Goal: Communication & Community: Answer question/provide support

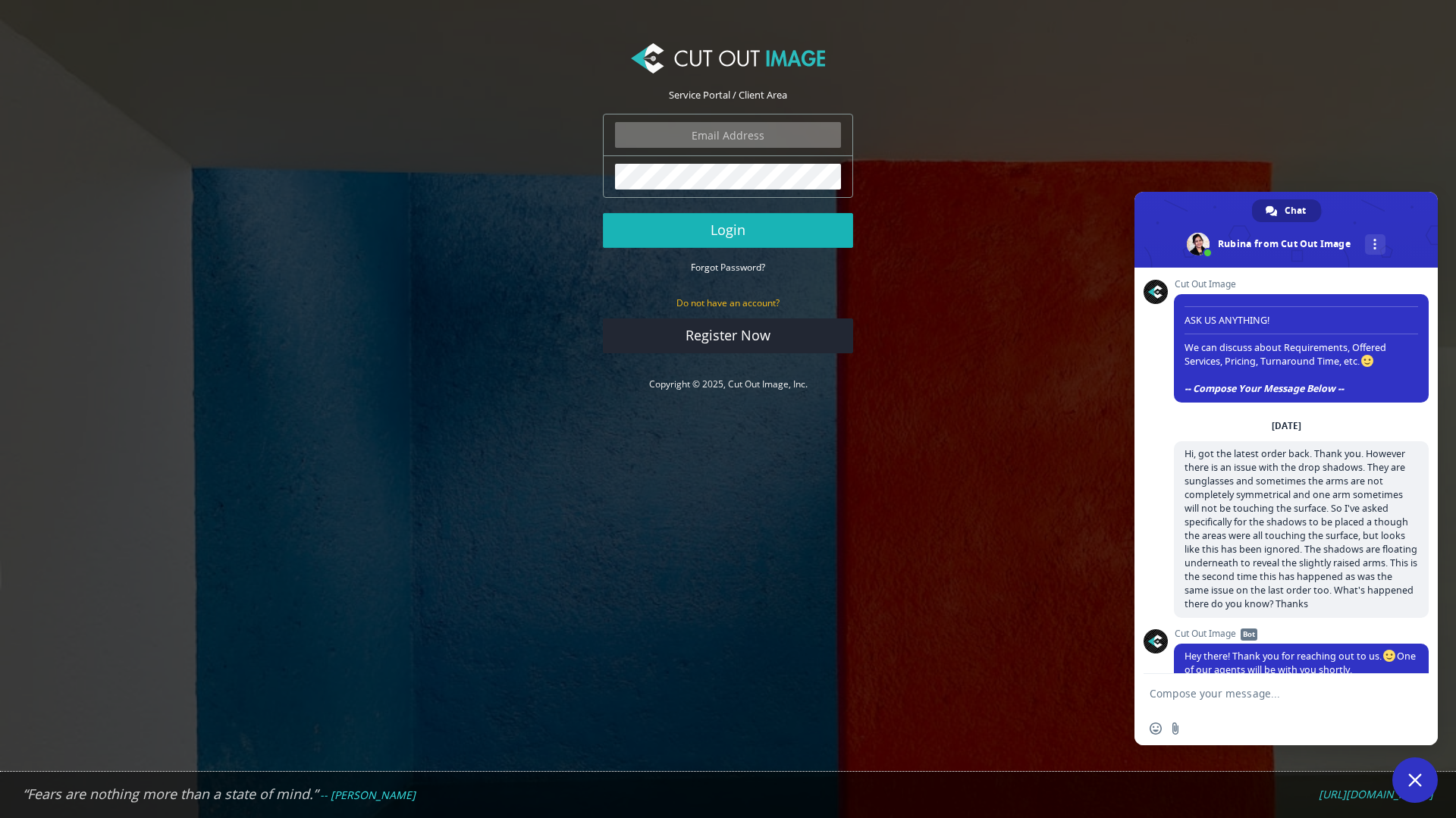
scroll to position [546, 0]
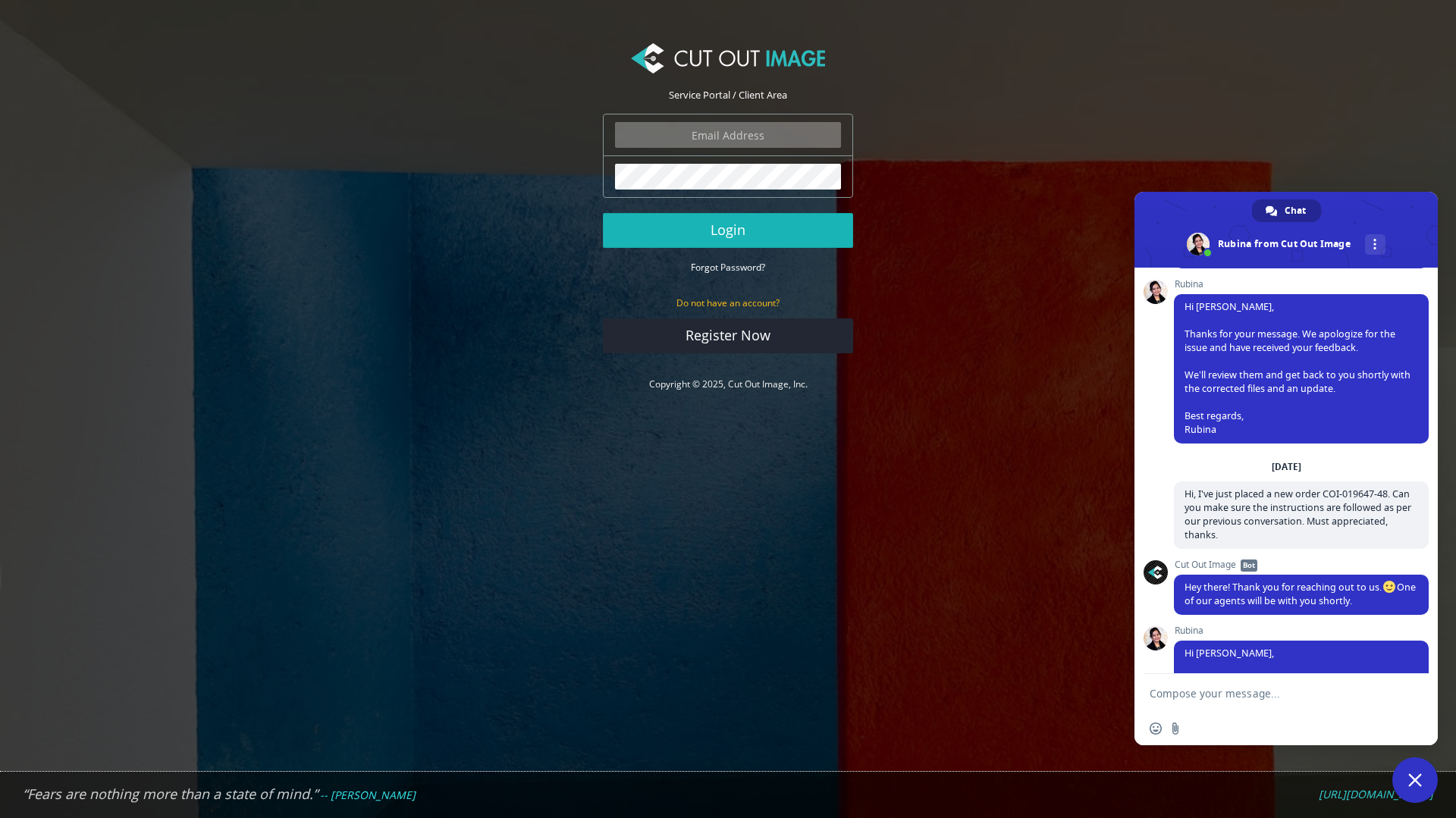
type input "expstudios@gmail.com"
click at [747, 226] on button "Login" at bounding box center [728, 231] width 251 height 35
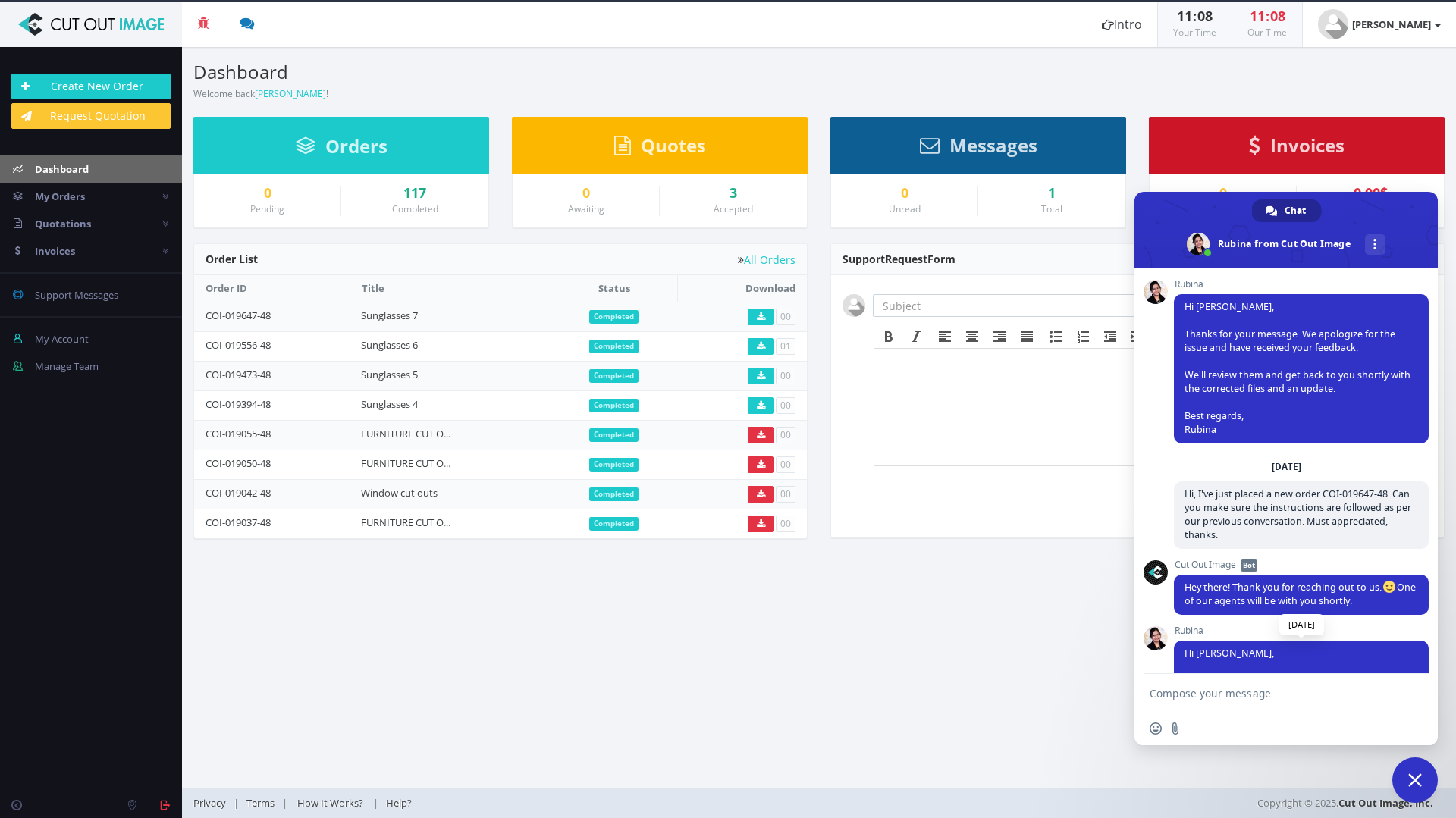
scroll to position [770, 0]
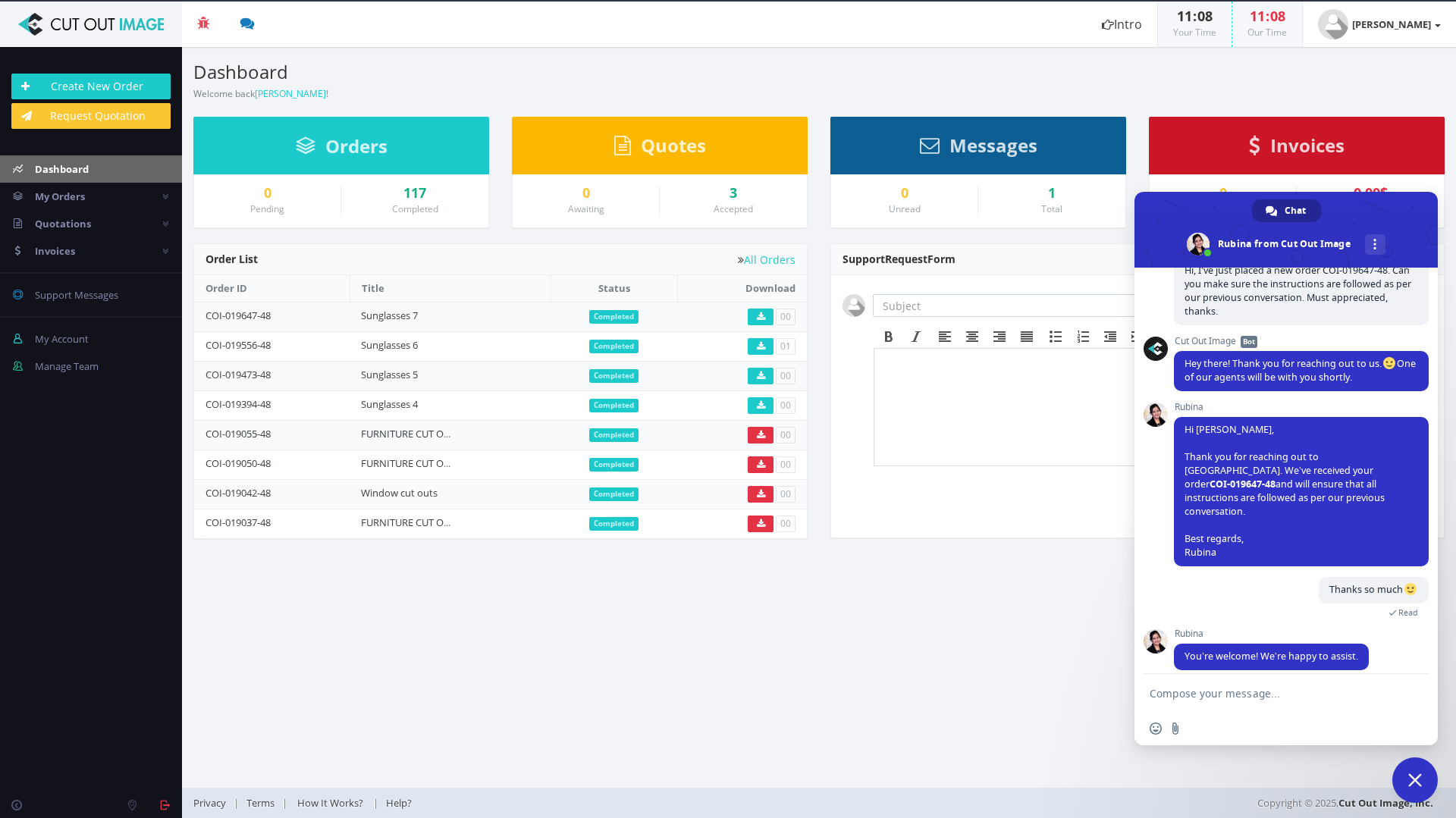
click at [1290, 694] on textarea "Compose your message..." at bounding box center [1269, 693] width 239 height 14
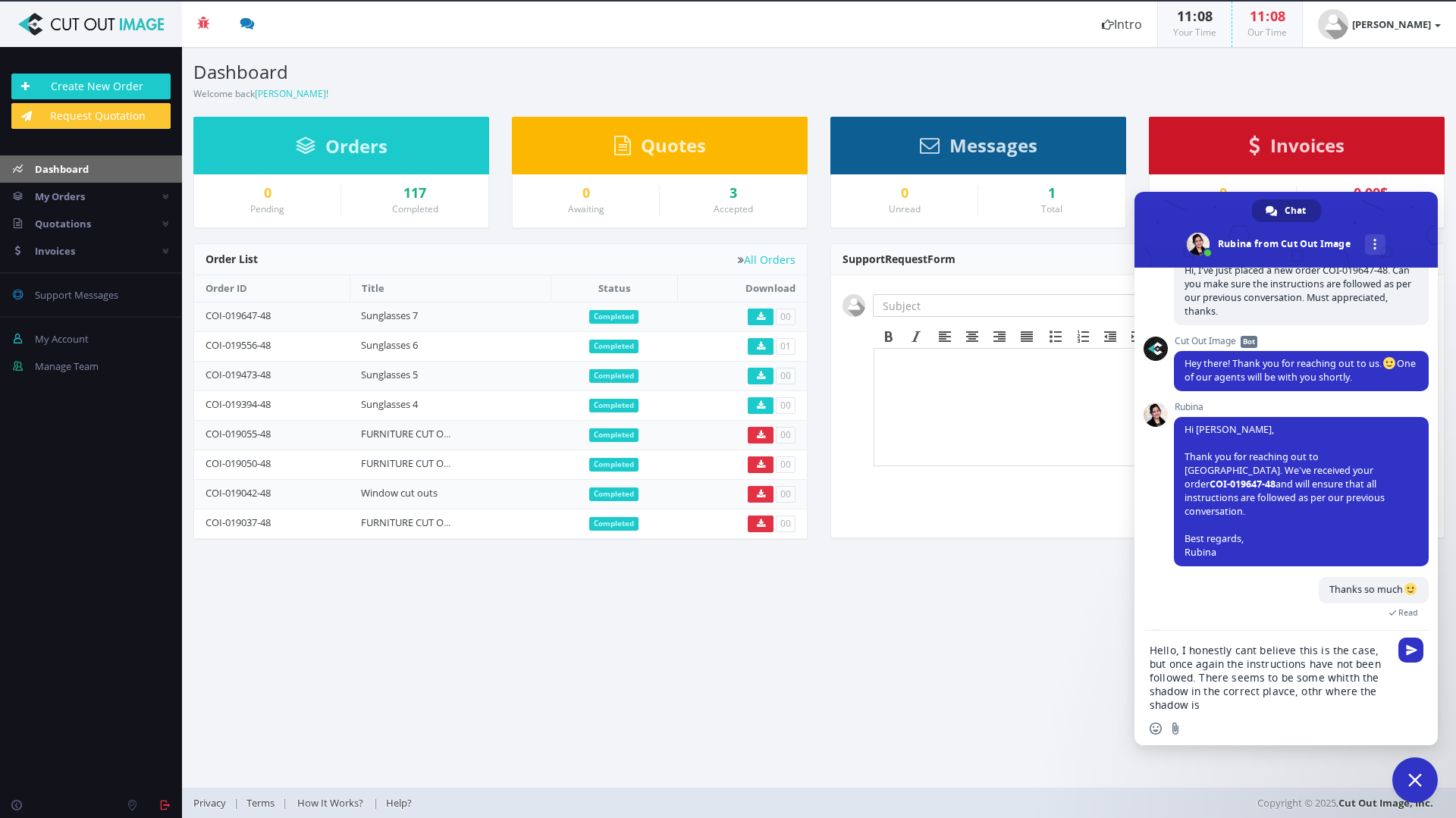
click at [1286, 694] on textarea "Hello, I honestly cant believe this is the case, but once again the instruction…" at bounding box center [1269, 678] width 239 height 68
click at [1308, 694] on textarea "Hello, I honestly cant believe this is the case, but once again the instruction…" at bounding box center [1269, 678] width 239 height 68
click at [1330, 699] on textarea "Hello, I honestly cant believe this is the case, but once again the instruction…" at bounding box center [1269, 678] width 239 height 68
click at [1338, 678] on textarea "Hello, I honestly cant believe this is the case, but once again the instruction…" at bounding box center [1269, 678] width 239 height 68
click at [1338, 677] on textarea "Hello, I honestly cant believe this is the case, but once again the instruction…" at bounding box center [1269, 678] width 239 height 68
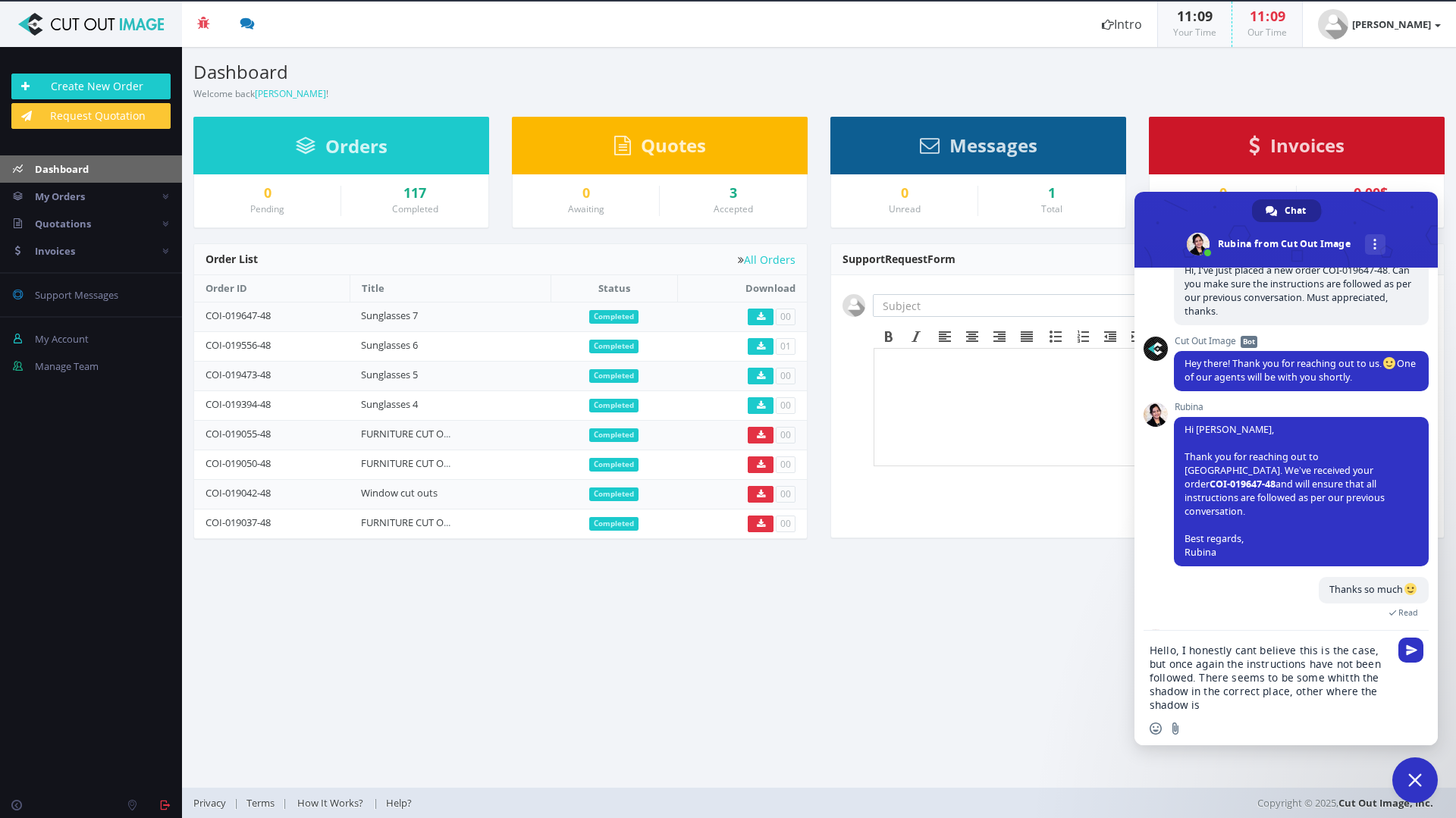
click at [1334, 678] on textarea "Hello, I honestly cant believe this is the case, but once again the instruction…" at bounding box center [1269, 678] width 239 height 68
click at [1301, 700] on textarea "Hello, I honestly cant believe this is the case, but once again the instruction…" at bounding box center [1269, 678] width 239 height 68
drag, startPoint x: 1197, startPoint y: 669, endPoint x: 1210, endPoint y: 682, distance: 18.4
click at [1197, 670] on textarea "Hello, I honestly cant believe this is the case, but once again the instruction…" at bounding box center [1269, 678] width 239 height 68
click at [1198, 679] on textarea "Hello, I honestly cant believe this is the case, but once again the instruction…" at bounding box center [1269, 678] width 239 height 68
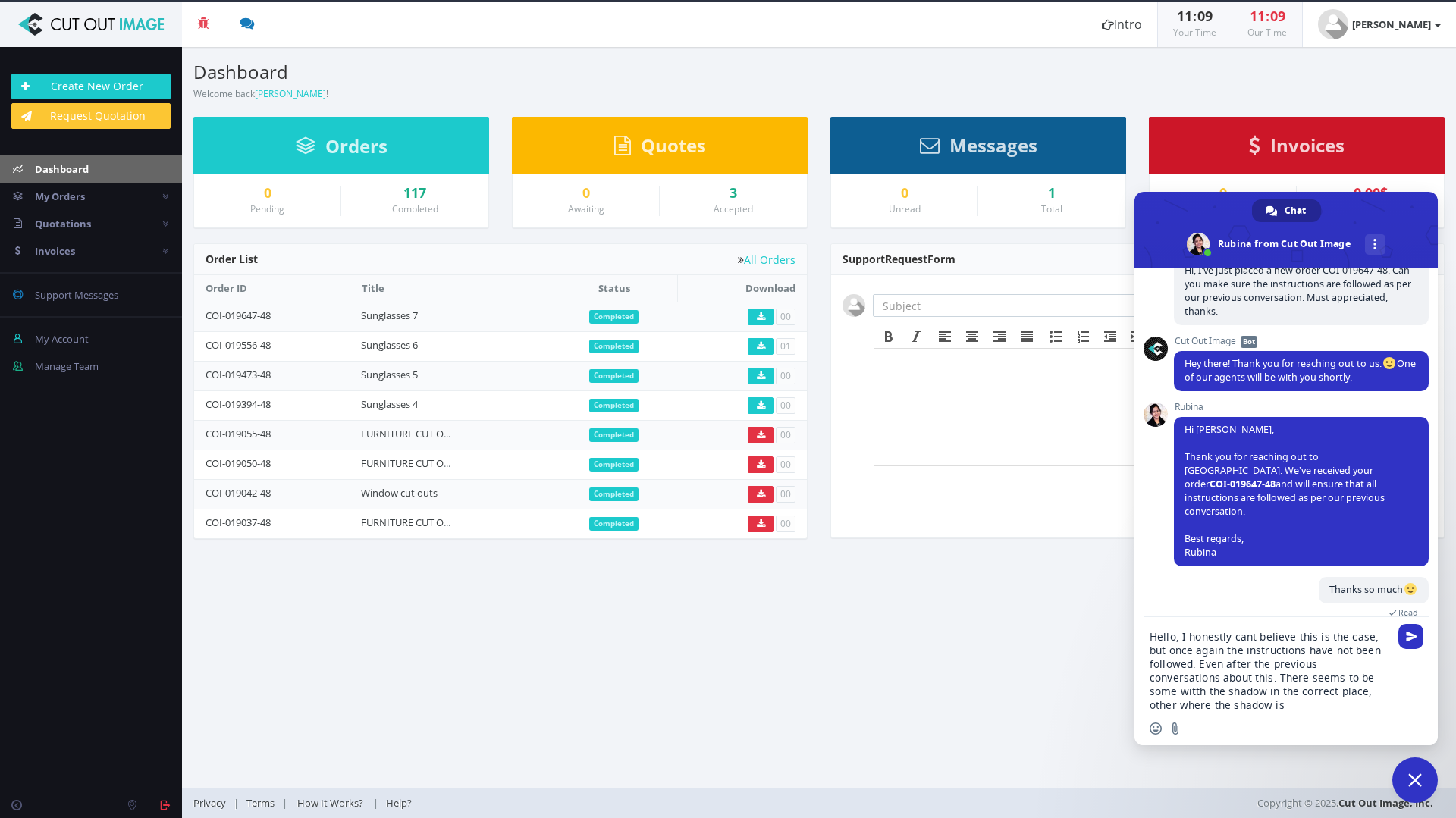
click at [1347, 674] on textarea "Hello, I honestly cant believe this is the case, but once again the instruction…" at bounding box center [1269, 671] width 239 height 82
click at [1236, 698] on textarea "Hello, I honestly cant believe this is the case, but once again the instruction…" at bounding box center [1269, 671] width 239 height 82
click at [1319, 690] on textarea "Hello, I honestly cant believe this is the case, but once again the instruction…" at bounding box center [1269, 671] width 239 height 82
click at [1241, 707] on textarea "Hello, I honestly cant believe this is the case, but once again the instruction…" at bounding box center [1269, 671] width 239 height 82
drag, startPoint x: 222, startPoint y: 314, endPoint x: 247, endPoint y: 321, distance: 26.0
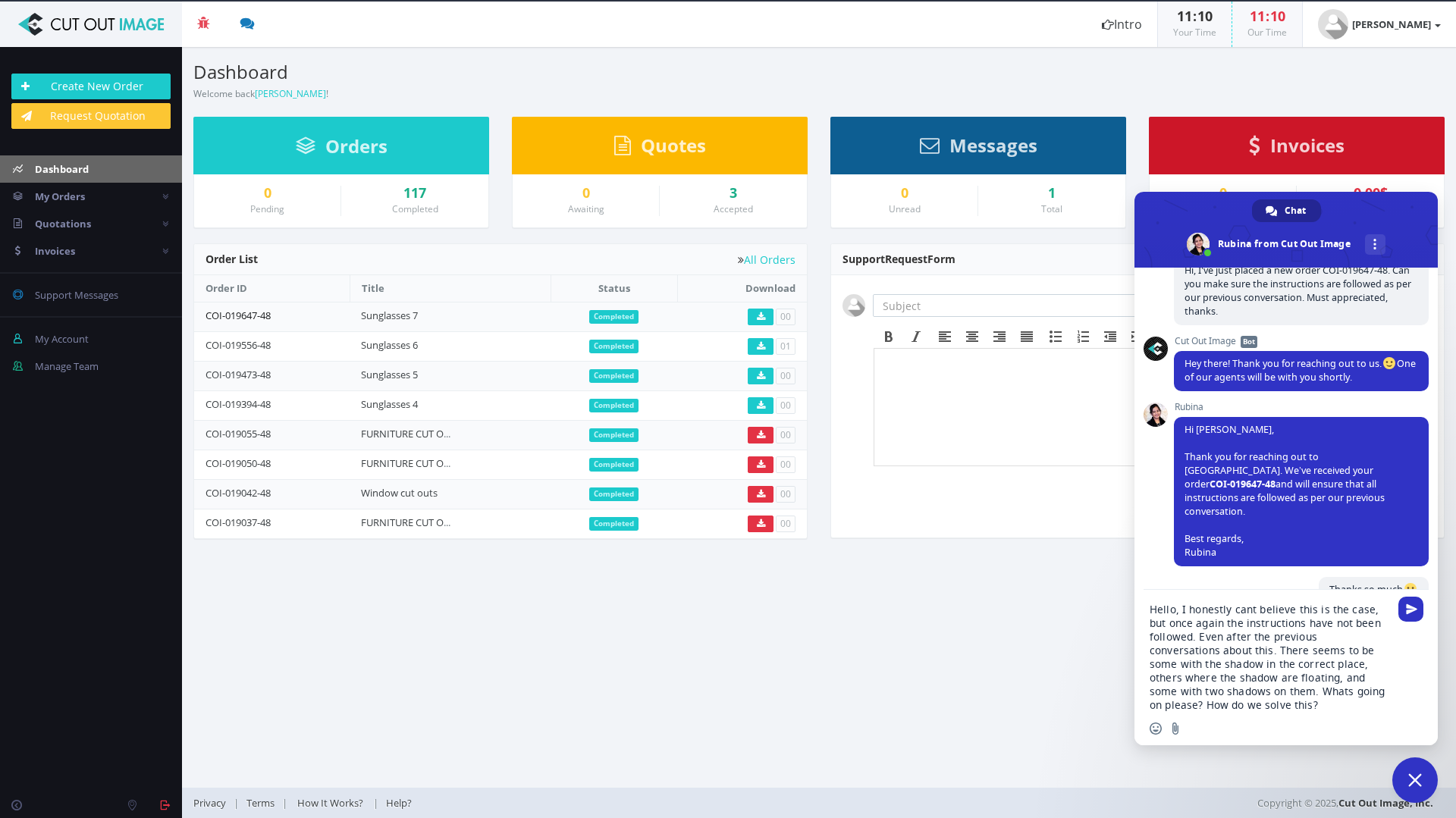
click at [209, 314] on td "COI-019647-48" at bounding box center [272, 317] width 155 height 30
copy link "COI-019647-48"
click at [1207, 647] on textarea "Hello, I honestly cant believe this is the case, but once again the instruction…" at bounding box center [1269, 657] width 239 height 109
paste textarea "COI-019647-48"
type textarea "Hello, I honestly cant believe this is the case, but once again the instruction…"
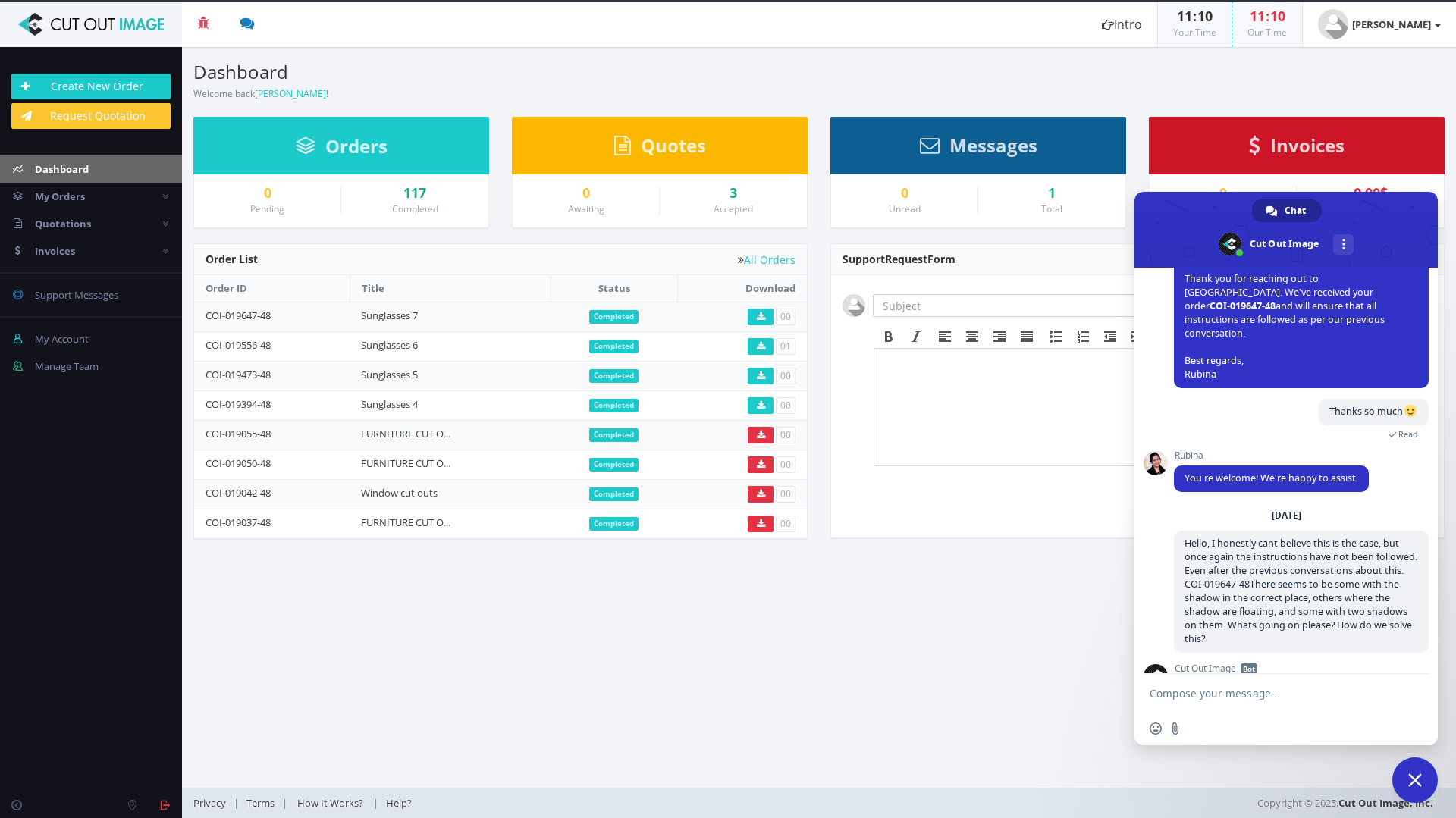
scroll to position [997, 0]
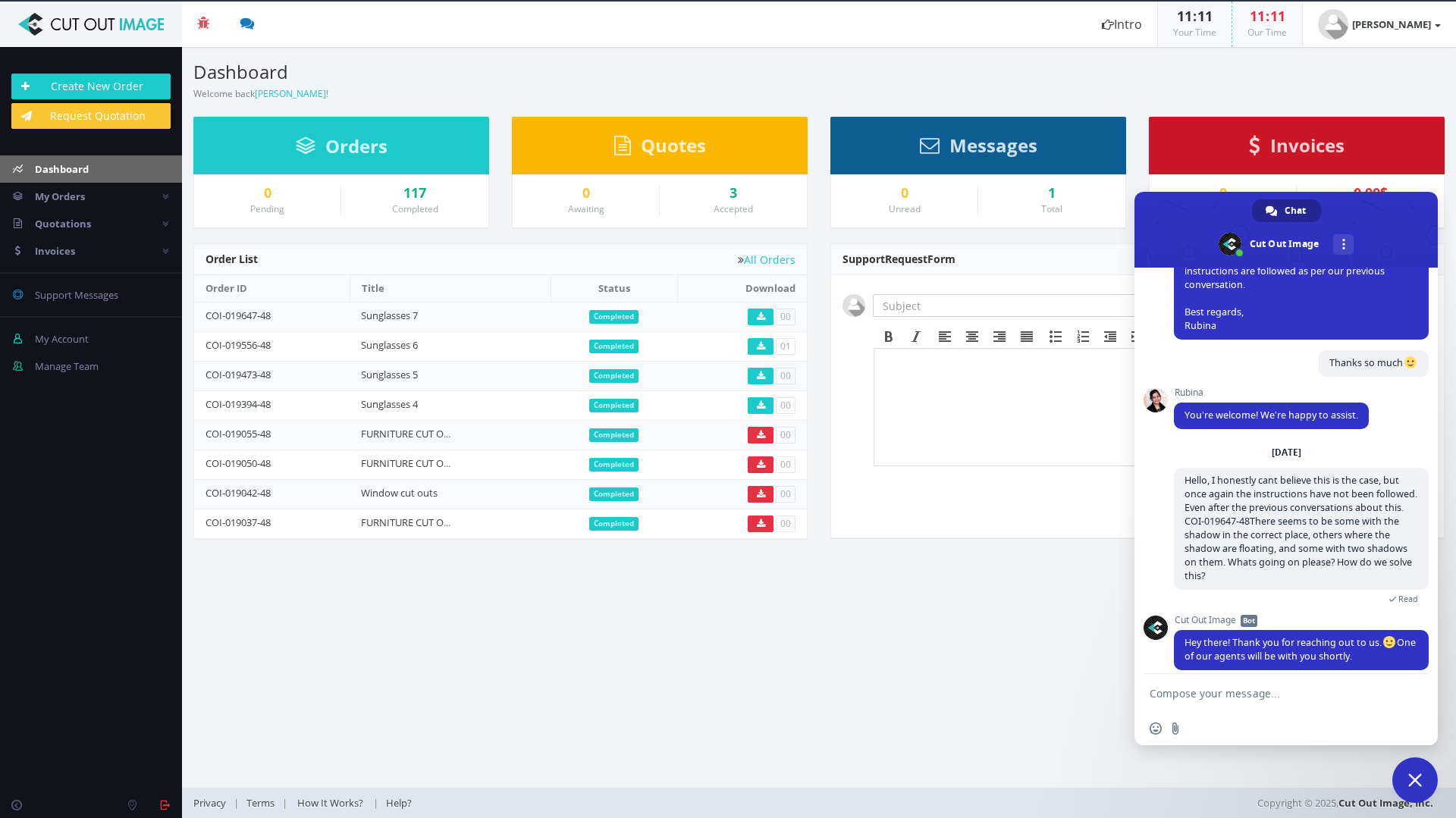
click at [1415, 779] on span "Close chat" at bounding box center [1414, 780] width 14 height 14
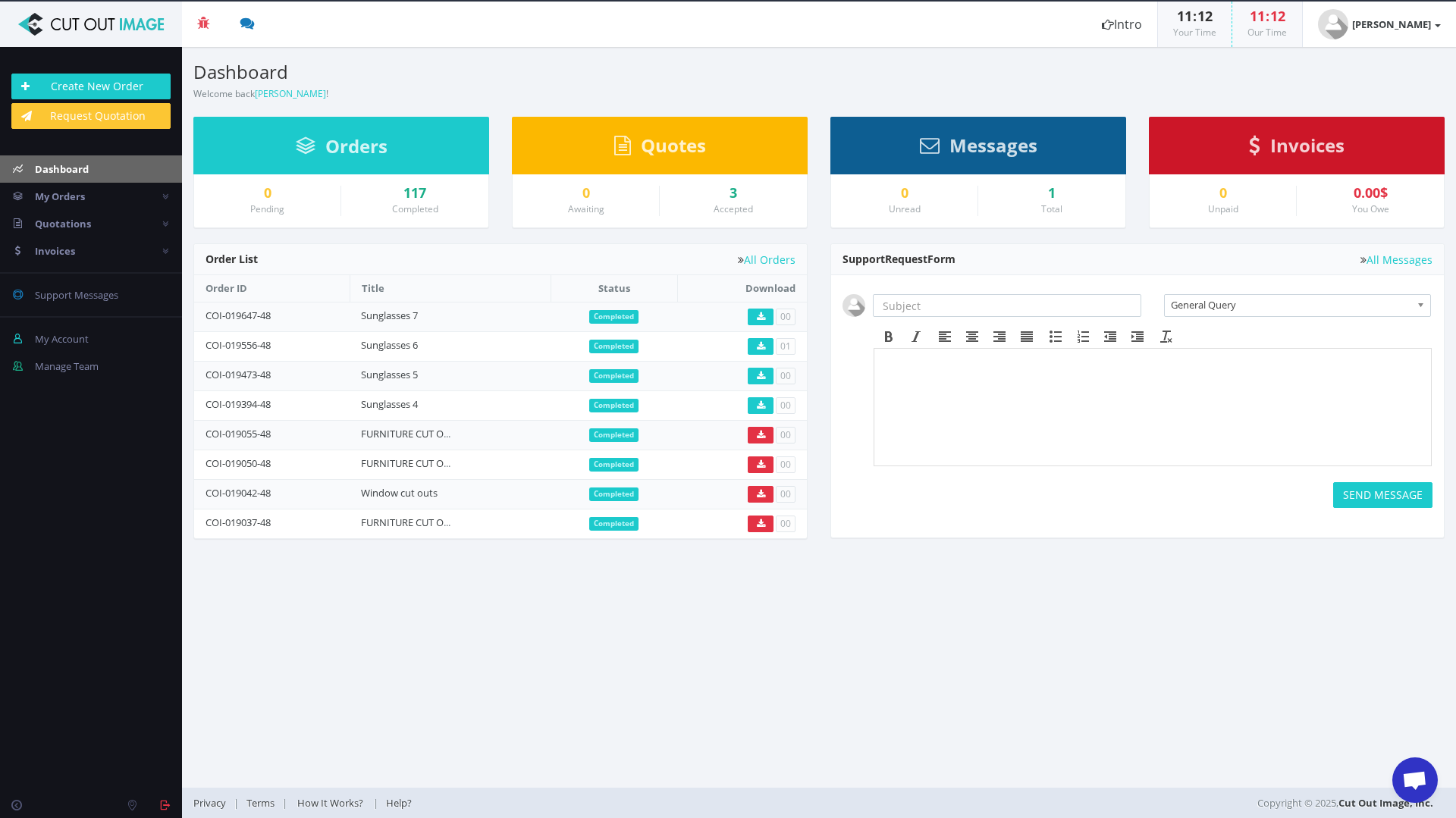
click at [1413, 779] on span "Open chat" at bounding box center [1414, 781] width 25 height 21
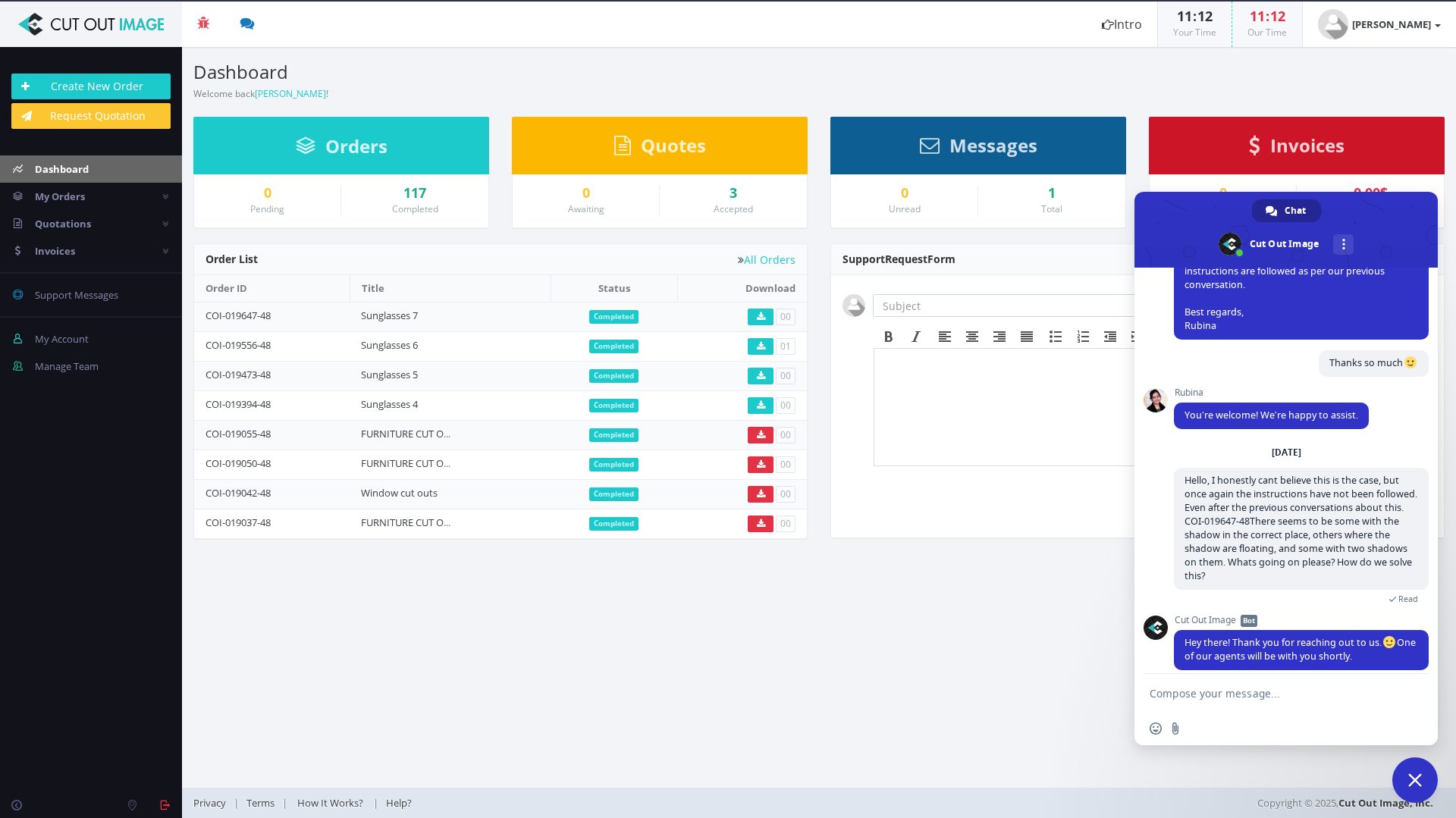
click at [1425, 779] on span "Close chat" at bounding box center [1414, 780] width 45 height 45
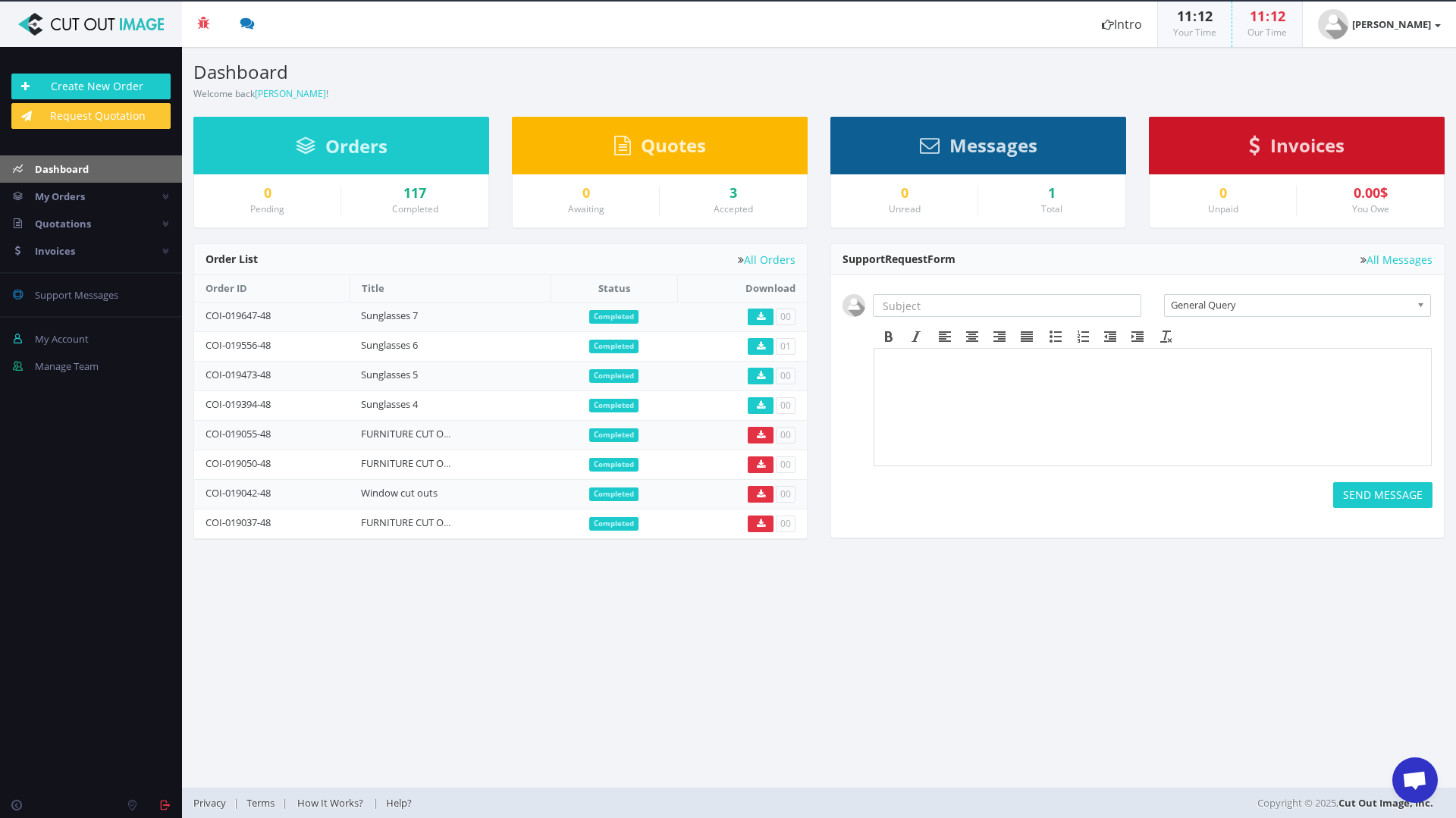
click at [1425, 779] on span "Open chat" at bounding box center [1414, 781] width 25 height 21
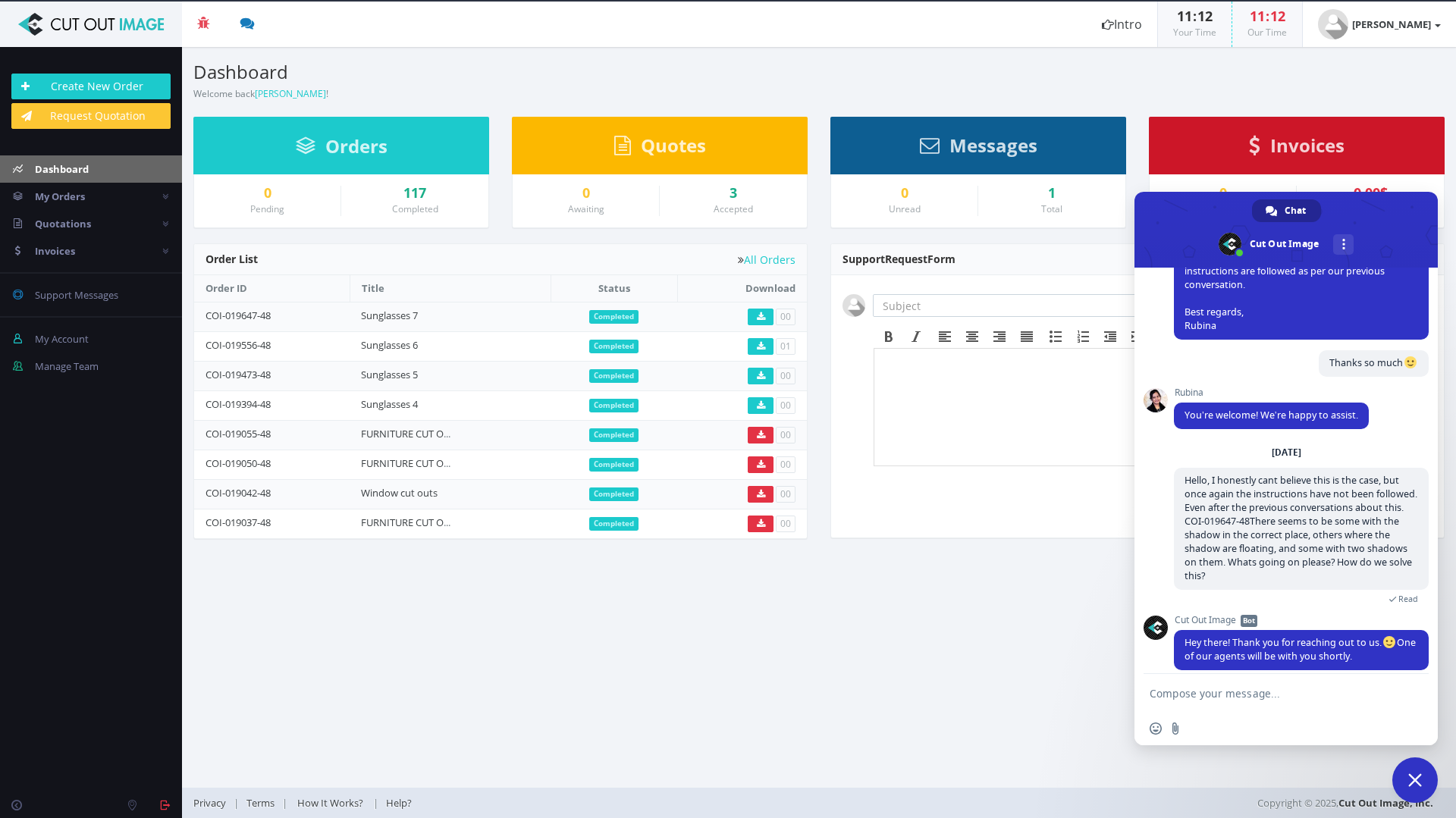
click at [1269, 702] on form at bounding box center [1269, 694] width 239 height 41
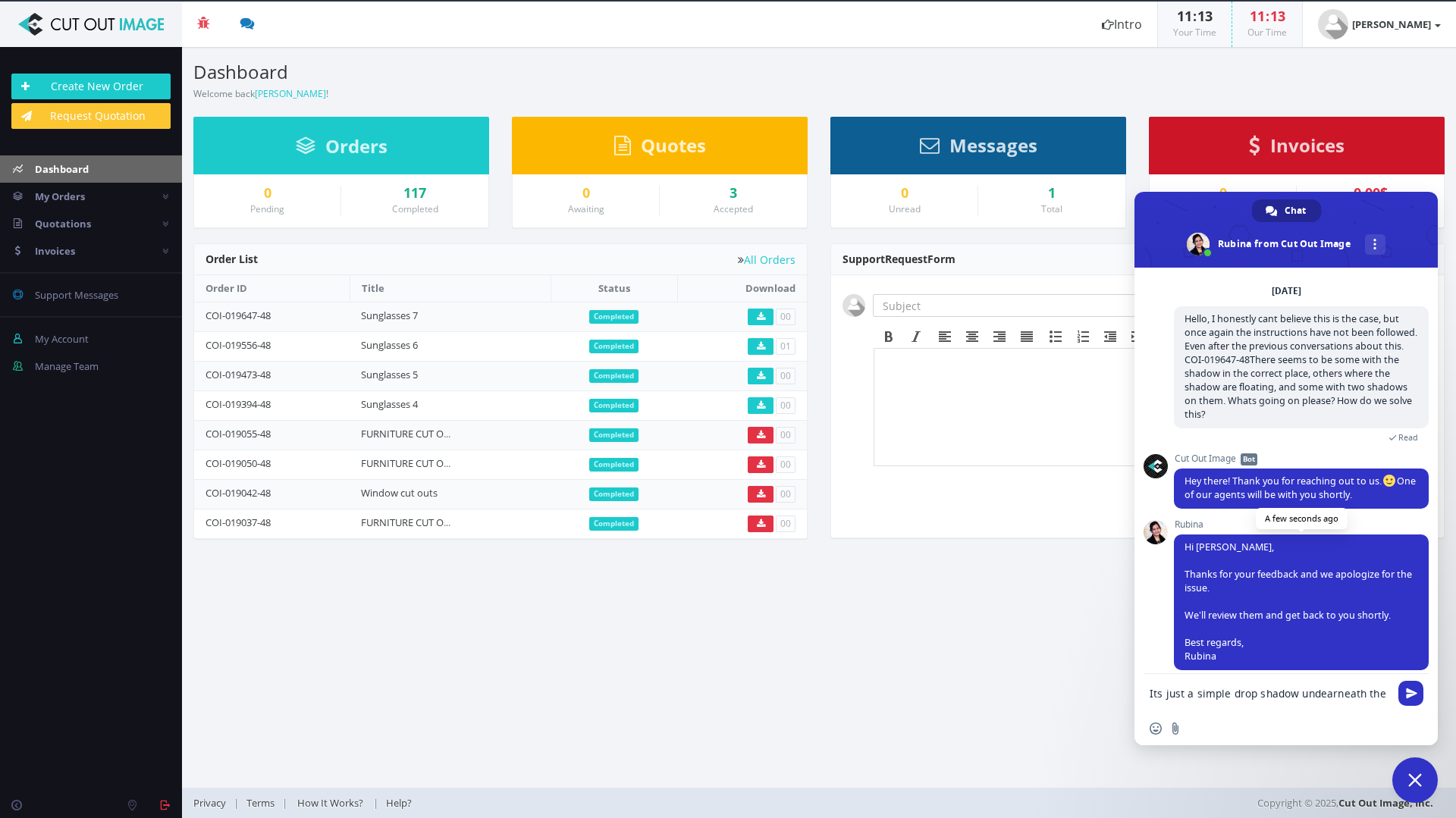
scroll to position [1161, 0]
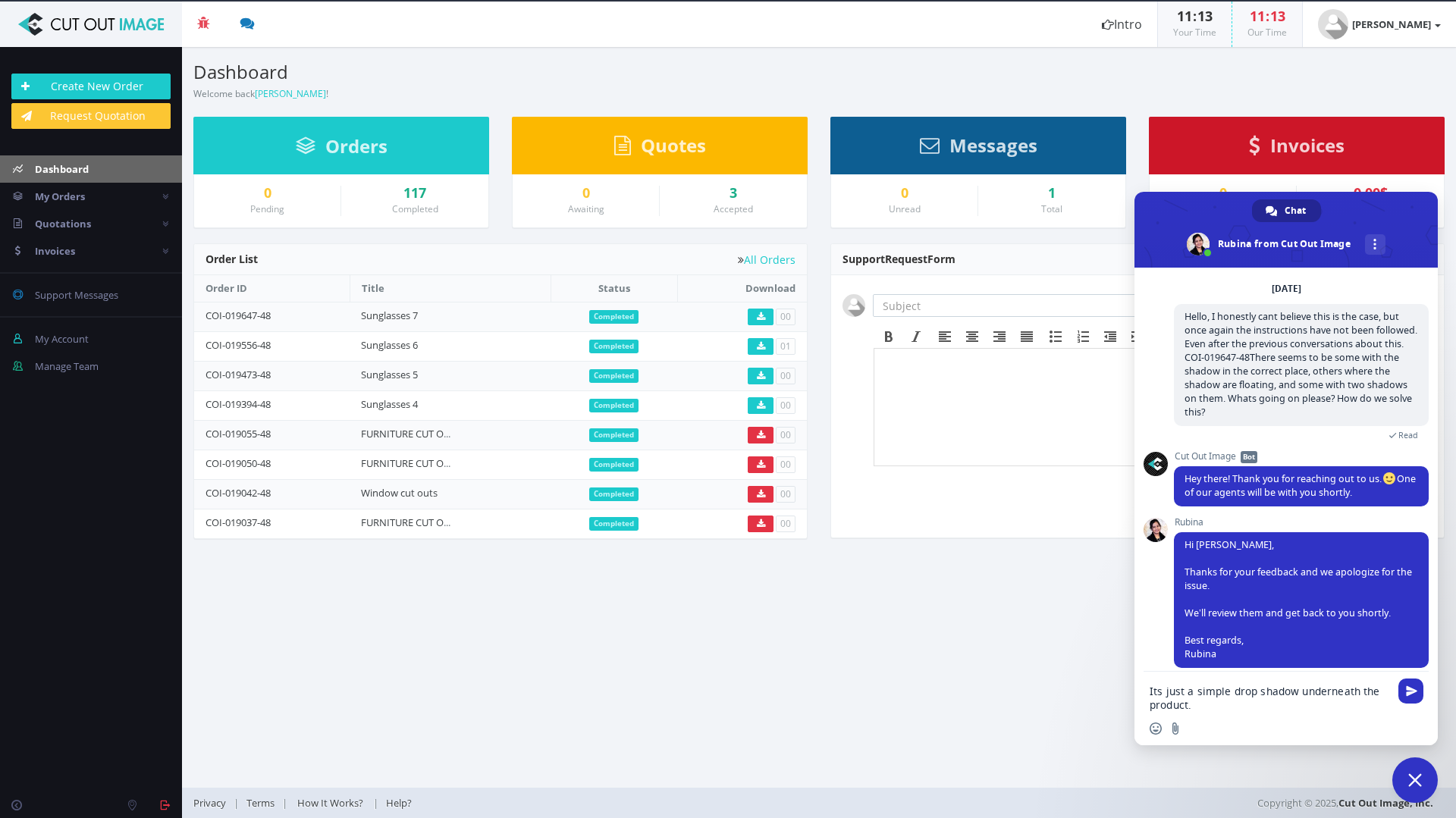
click at [1221, 702] on textarea "Its just a simple drop shadow underneath the product." at bounding box center [1269, 699] width 239 height 28
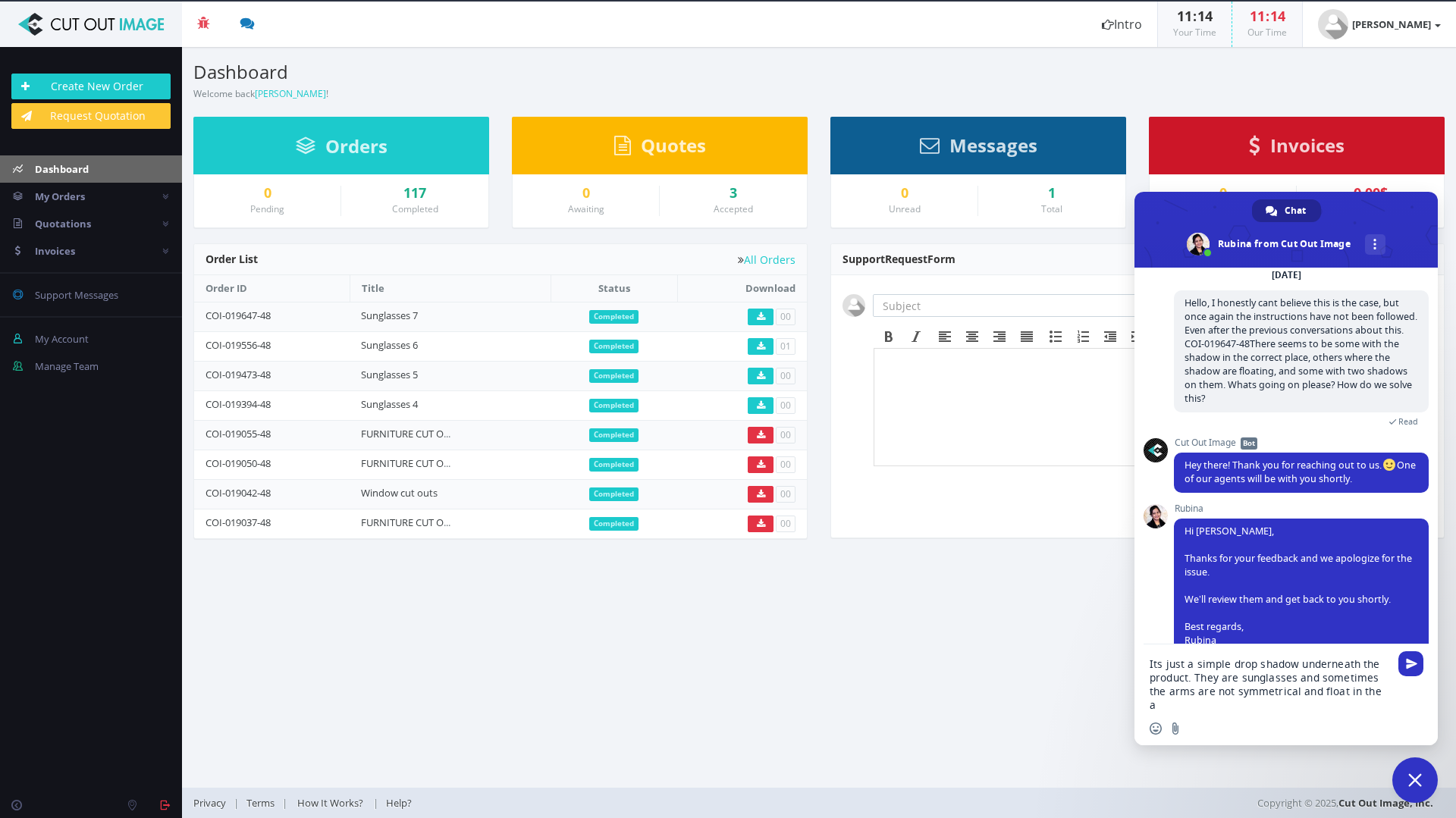
scroll to position [1184, 0]
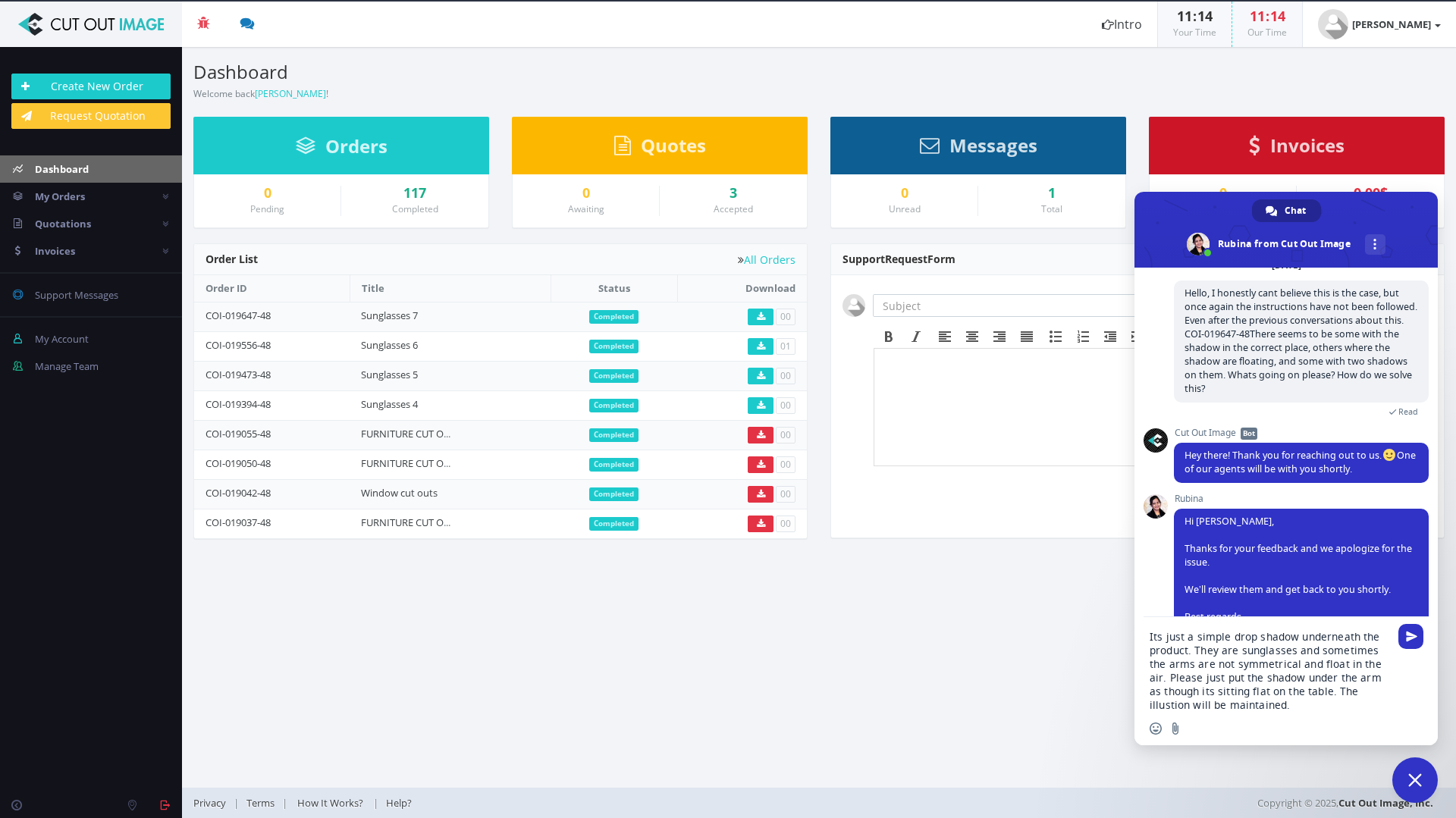
type textarea "Its just a simple drop shadow underneath the product. They are sunglasses and s…"
click at [1253, 705] on textarea "Its just a simple drop shadow underneath the product. They are sunglasses and s…" at bounding box center [1269, 671] width 239 height 82
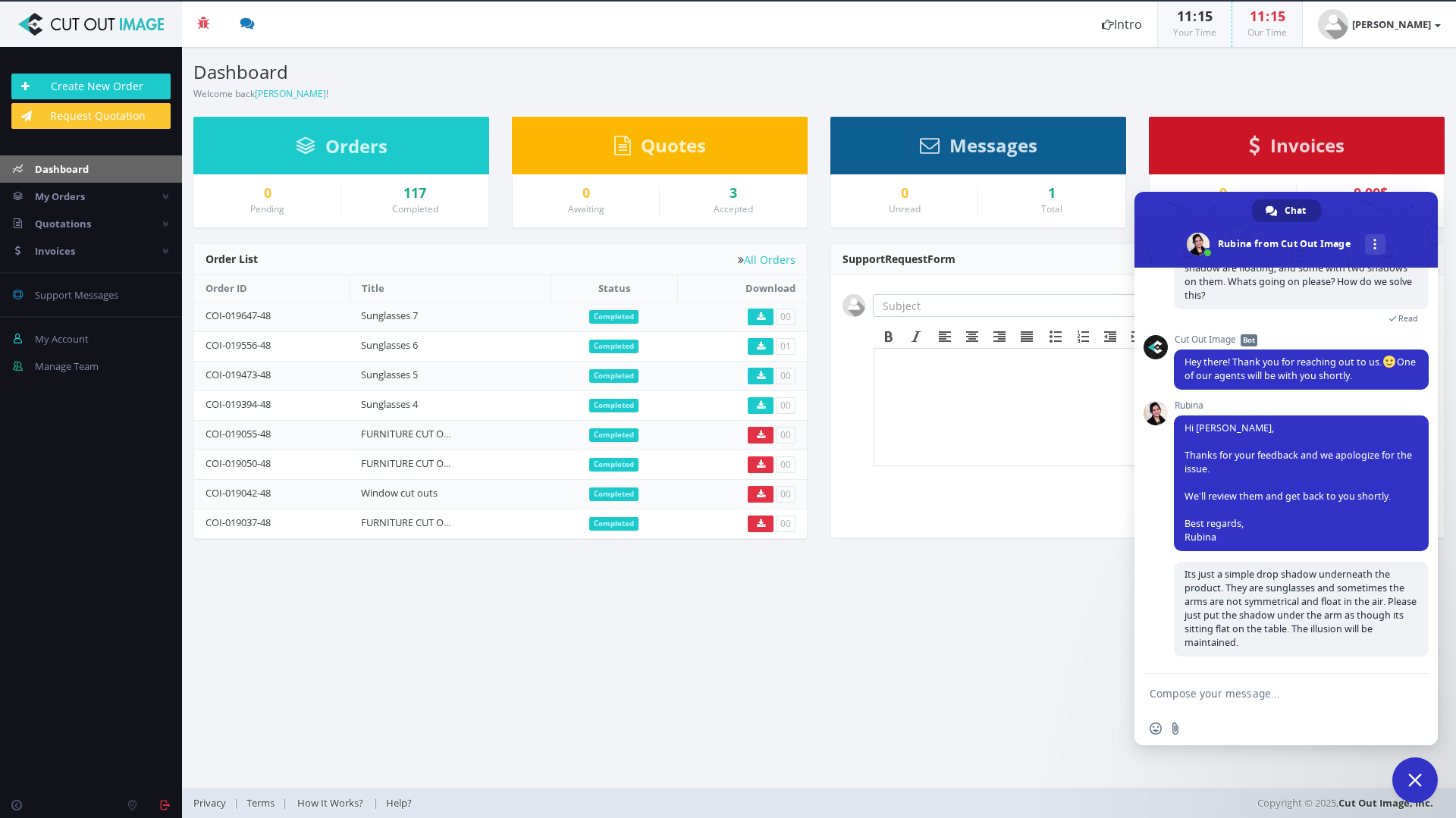
scroll to position [1264, 0]
click at [1252, 699] on textarea "Compose your message..." at bounding box center [1269, 693] width 239 height 14
click at [1300, 694] on textarea "other than that the job is good as usual" at bounding box center [1269, 693] width 239 height 14
click at [1369, 691] on textarea "other than that the job is good, as usual" at bounding box center [1269, 693] width 239 height 14
click at [1320, 698] on textarea "other than that the job is good, as usual" at bounding box center [1269, 693] width 239 height 14
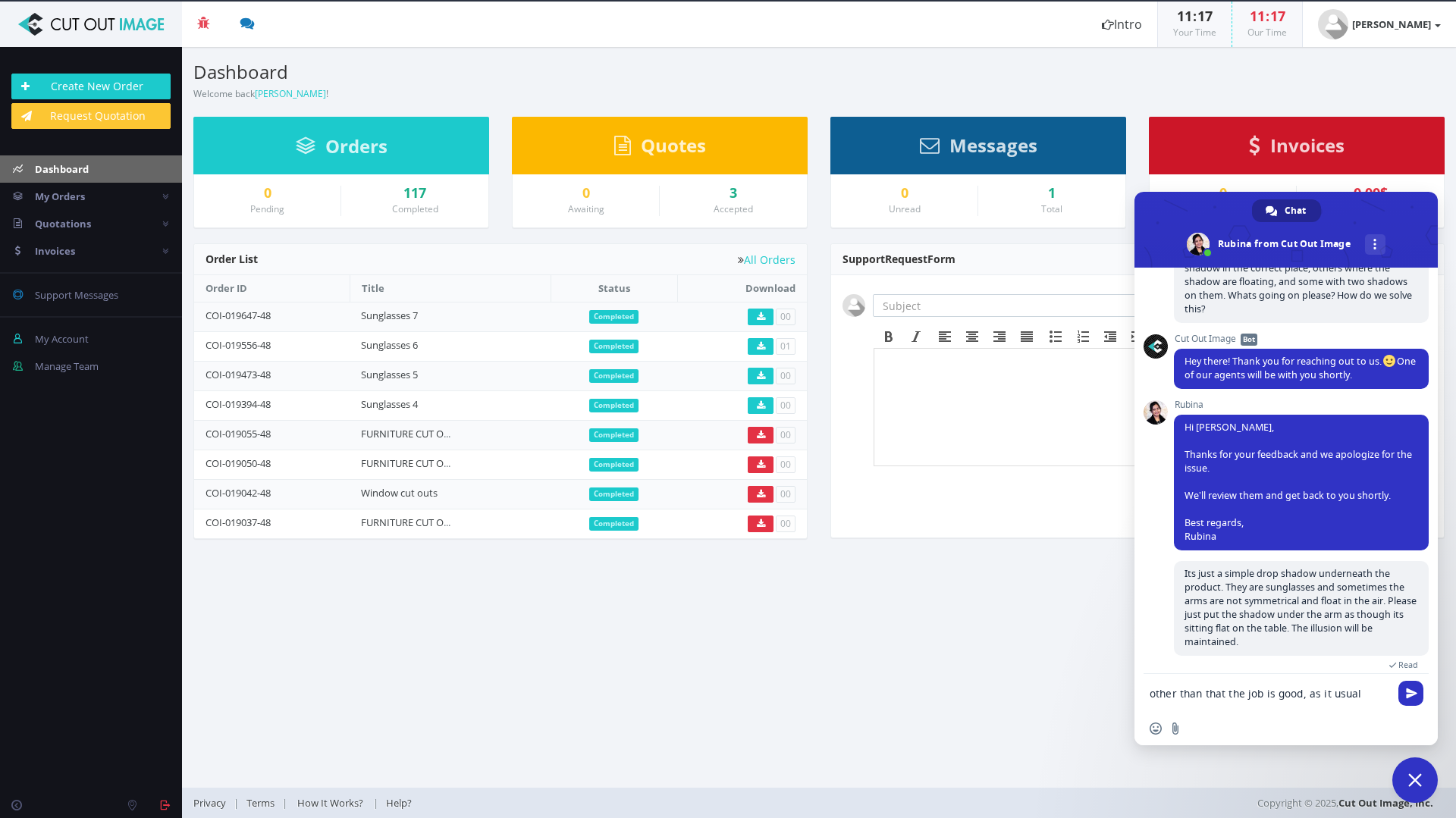
click at [1362, 686] on form "other than that the job is good, as it usual" at bounding box center [1269, 694] width 239 height 41
click at [1360, 690] on textarea "other than that the job is good, as it usual" at bounding box center [1269, 693] width 239 height 14
click at [1226, 690] on textarea "other than that the job is good, as it usually is" at bounding box center [1269, 693] width 239 height 14
click at [1267, 696] on textarea "other than that, the job is good, as it usually is" at bounding box center [1269, 693] width 239 height 14
click at [1279, 690] on textarea "other than that, the job is good, as it usually is" at bounding box center [1269, 693] width 239 height 14
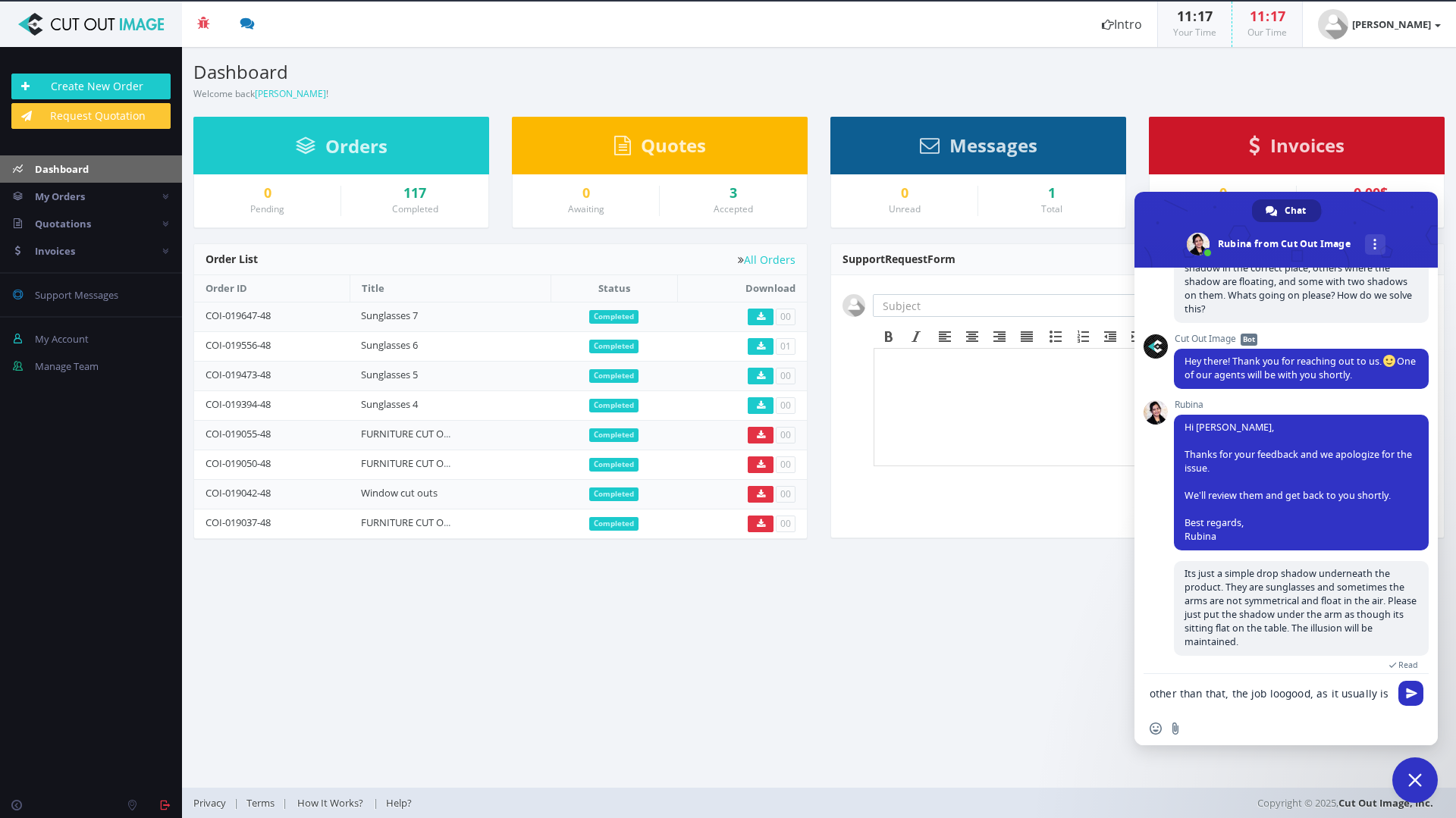
scroll to position [1266, 0]
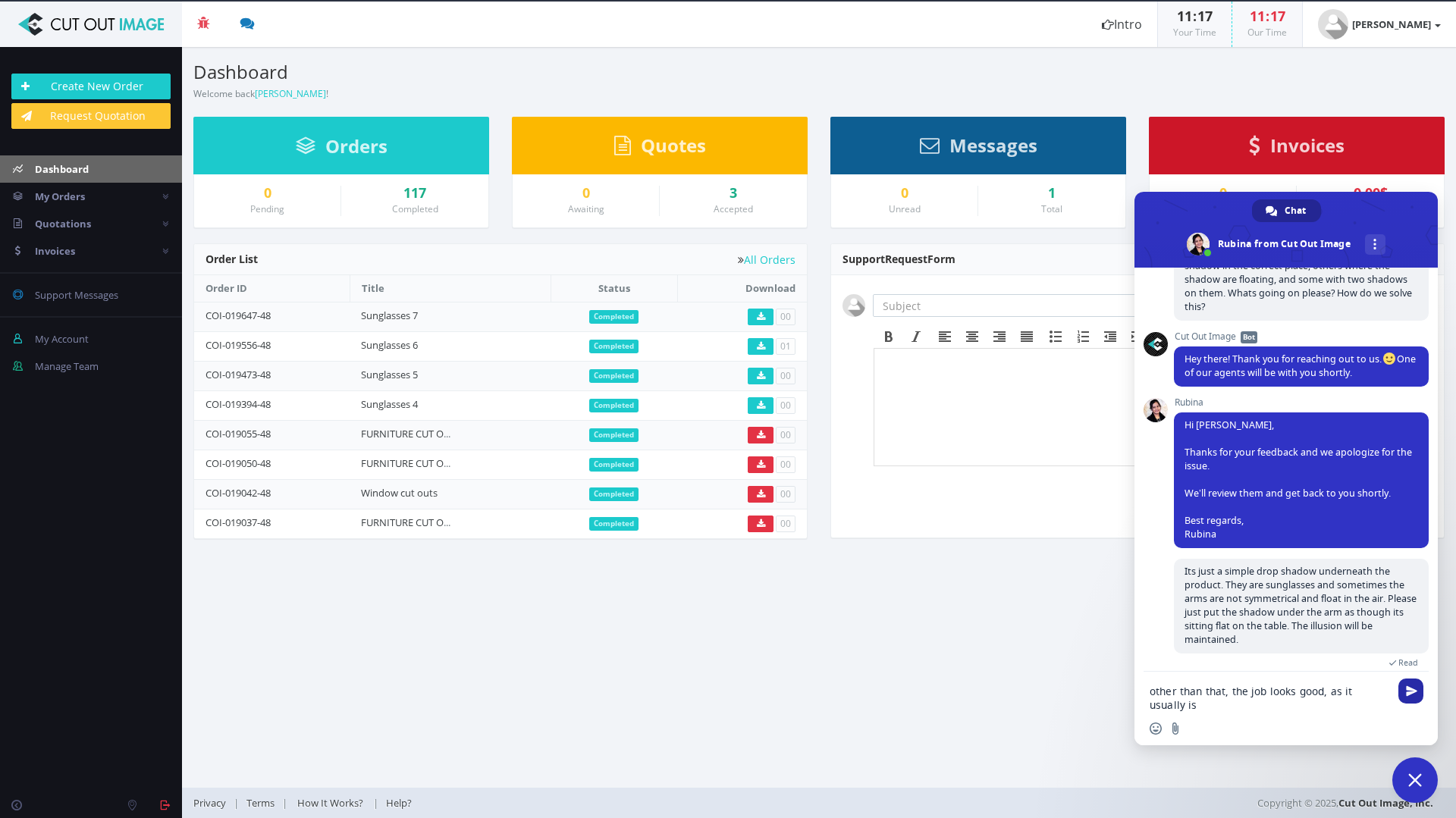
type textarea "other than that, the job looks good, as it usually is"
drag, startPoint x: 1416, startPoint y: 685, endPoint x: 1421, endPoint y: 708, distance: 23.5
click at [1418, 685] on span "Send" at bounding box center [1411, 690] width 25 height 25
